Goal: Information Seeking & Learning: Learn about a topic

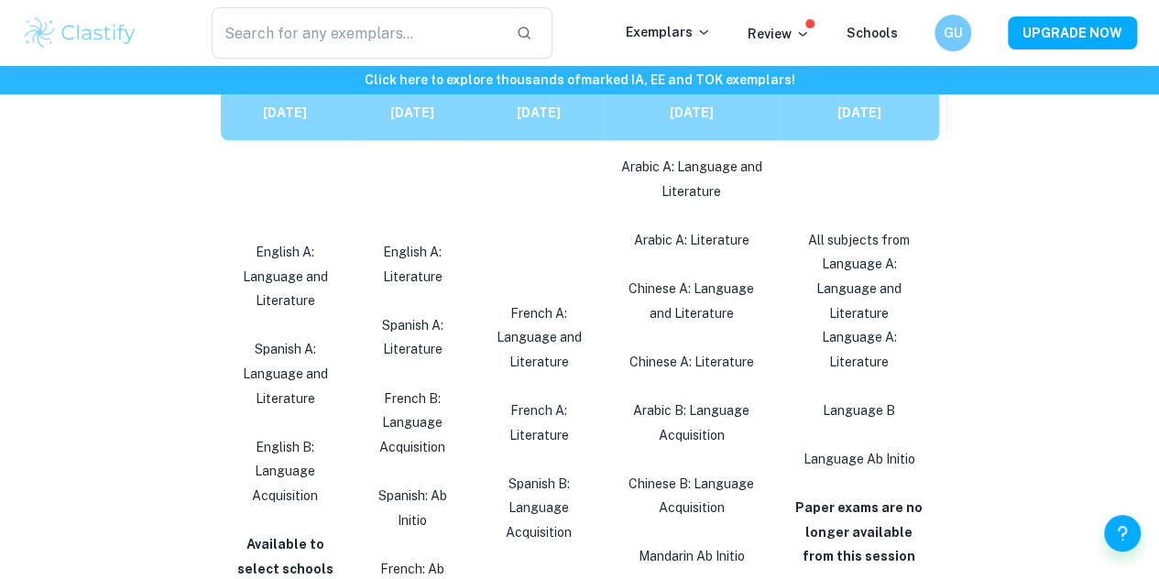
scroll to position [1113, 0]
click at [838, 121] on strong "[DATE]" at bounding box center [860, 113] width 44 height 15
drag, startPoint x: 666, startPoint y: 132, endPoint x: 735, endPoint y: 136, distance: 68.8
click at [735, 126] on p "[DATE]" at bounding box center [692, 114] width 148 height 25
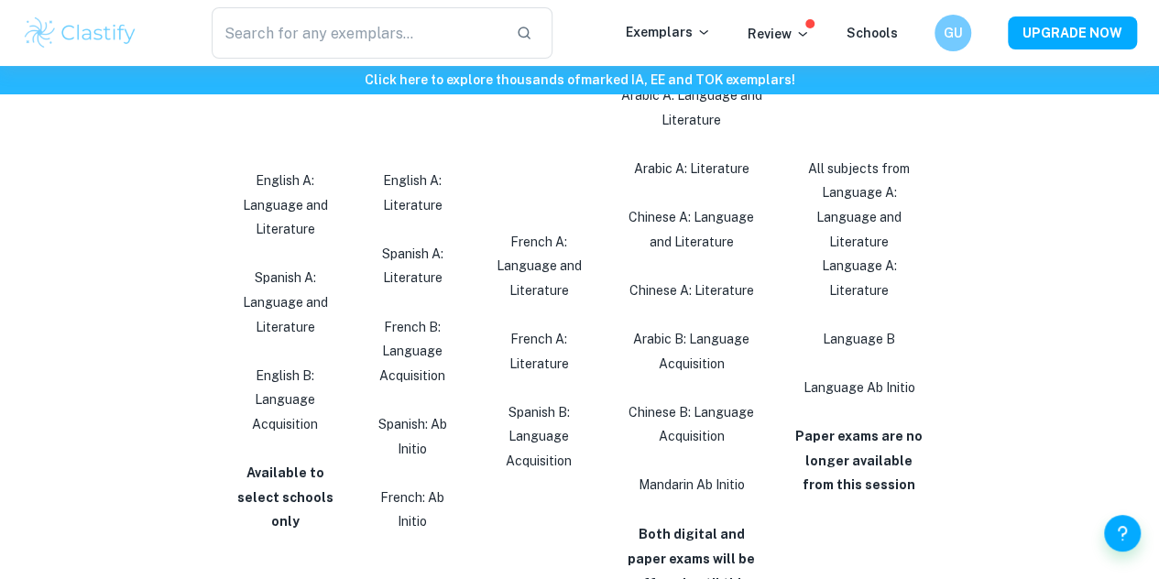
scroll to position [1187, 0]
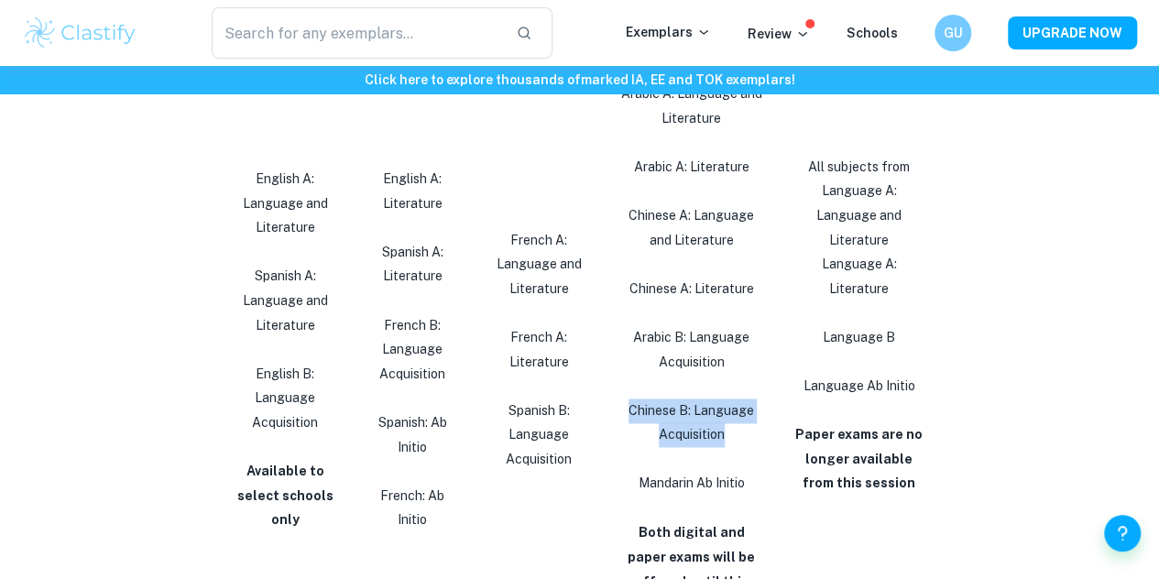
drag, startPoint x: 635, startPoint y: 443, endPoint x: 748, endPoint y: 475, distance: 117.2
click at [748, 447] on p "Chinese B: Language Acquisition" at bounding box center [692, 423] width 148 height 49
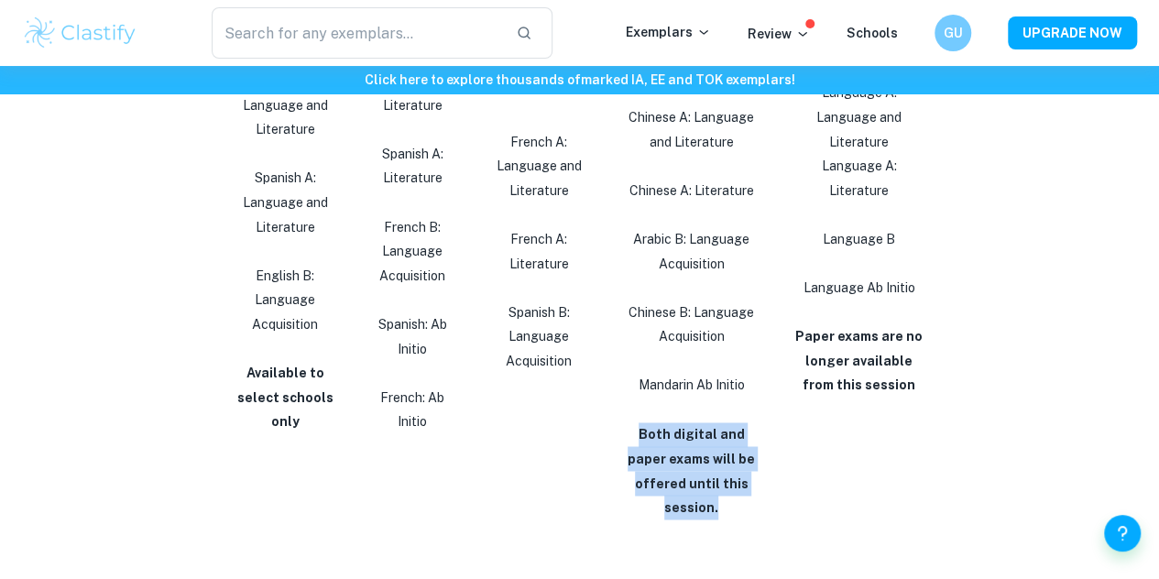
drag, startPoint x: 628, startPoint y: 465, endPoint x: 774, endPoint y: 521, distance: 156.1
click at [774, 521] on td "Arabic A: Language and Literature Arabic A: Literature Chinese A: Language and …" at bounding box center [691, 251] width 177 height 565
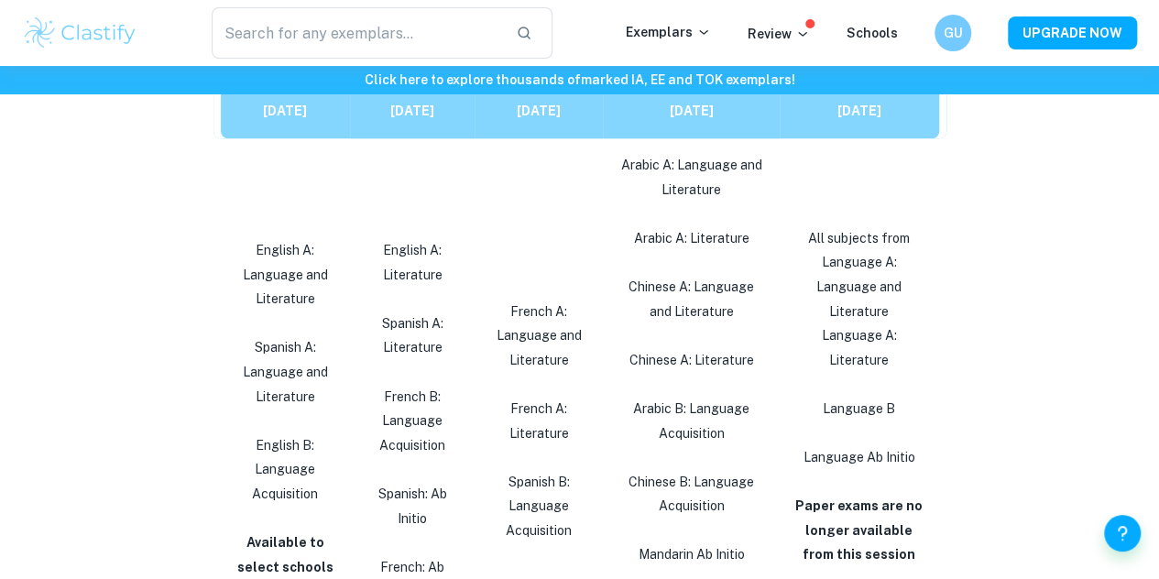
scroll to position [1114, 0]
drag, startPoint x: 807, startPoint y: 125, endPoint x: 917, endPoint y: 128, distance: 111.0
click at [917, 125] on p "[DATE]" at bounding box center [860, 112] width 130 height 25
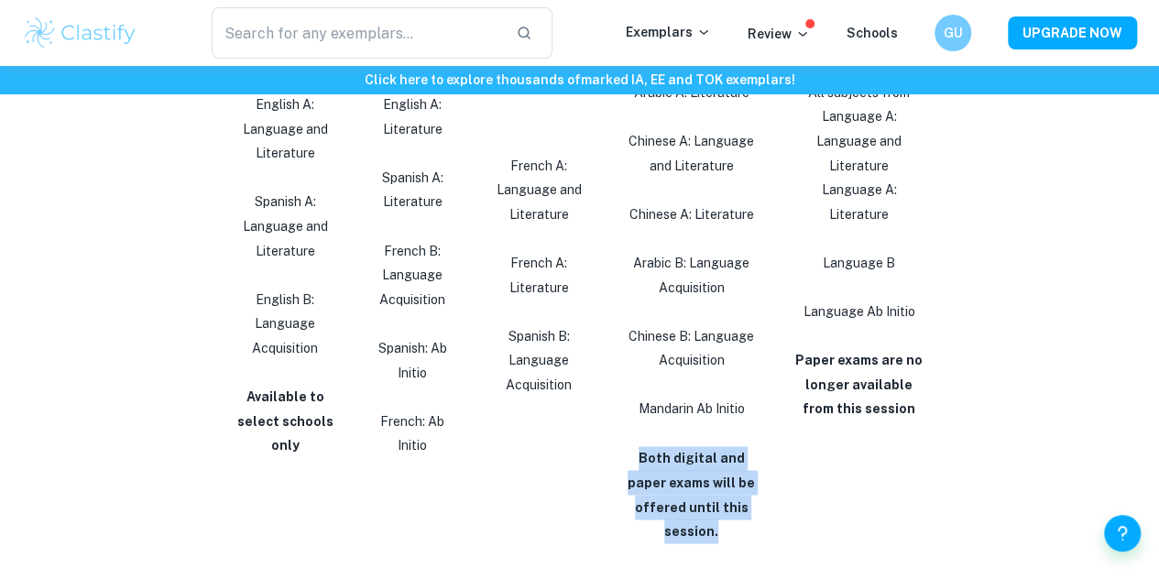
scroll to position [1272, 0]
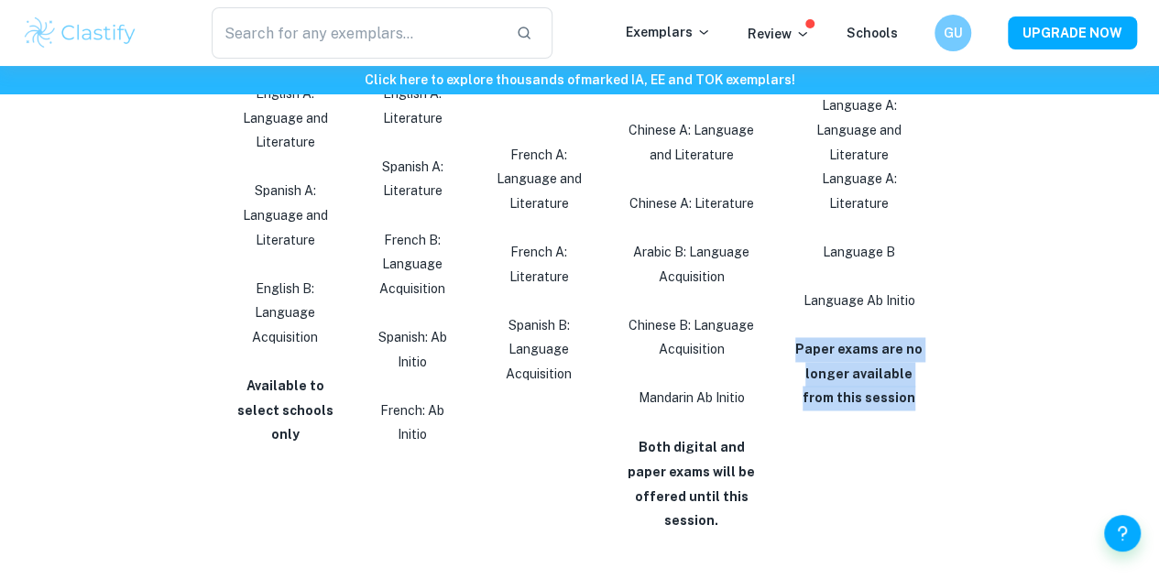
drag, startPoint x: 800, startPoint y: 364, endPoint x: 930, endPoint y: 421, distance: 142.0
click at [930, 421] on td "All subjects from Language A: Language and Literature Language A: Literature La…" at bounding box center [863, 264] width 167 height 565
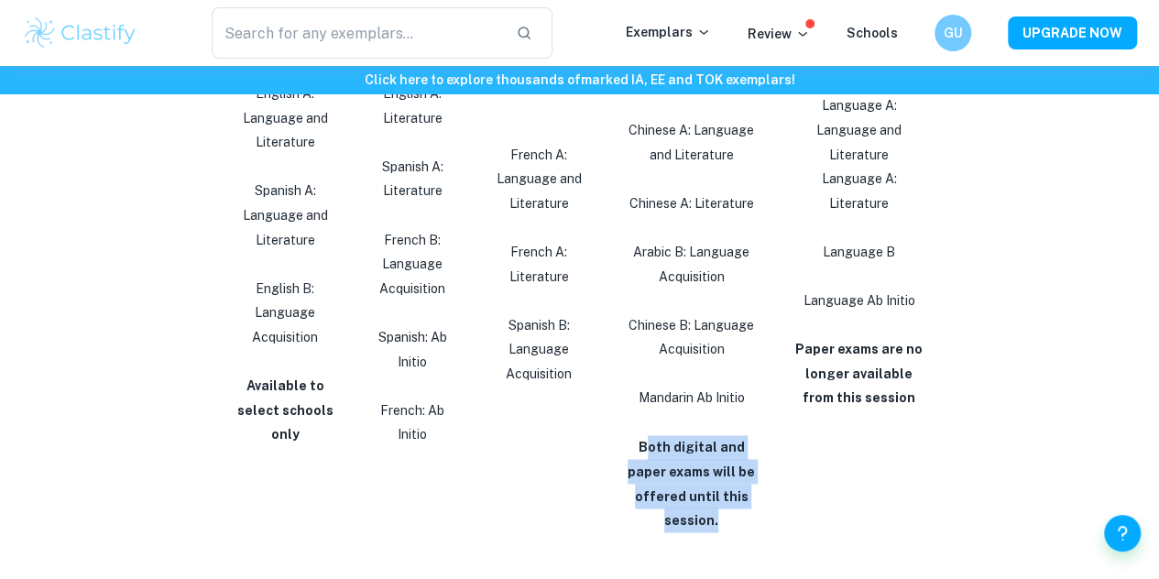
drag, startPoint x: 632, startPoint y: 476, endPoint x: 760, endPoint y: 534, distance: 140.2
click at [760, 532] on p "Both digital and paper exams will be offered until this session." at bounding box center [692, 483] width 148 height 97
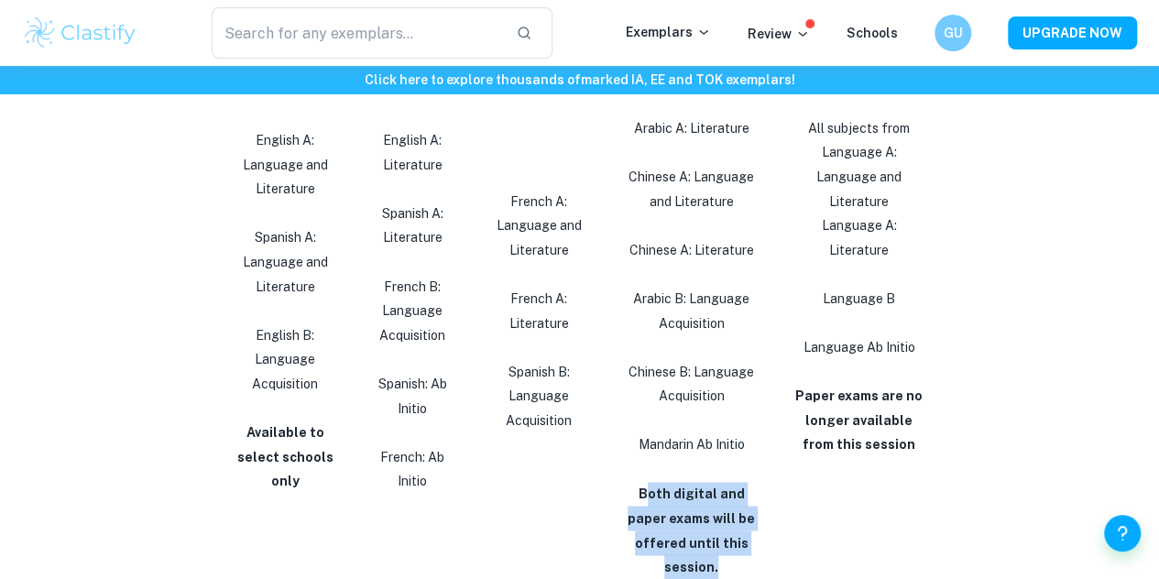
scroll to position [1303, 0]
